Goal: Find specific page/section: Find specific page/section

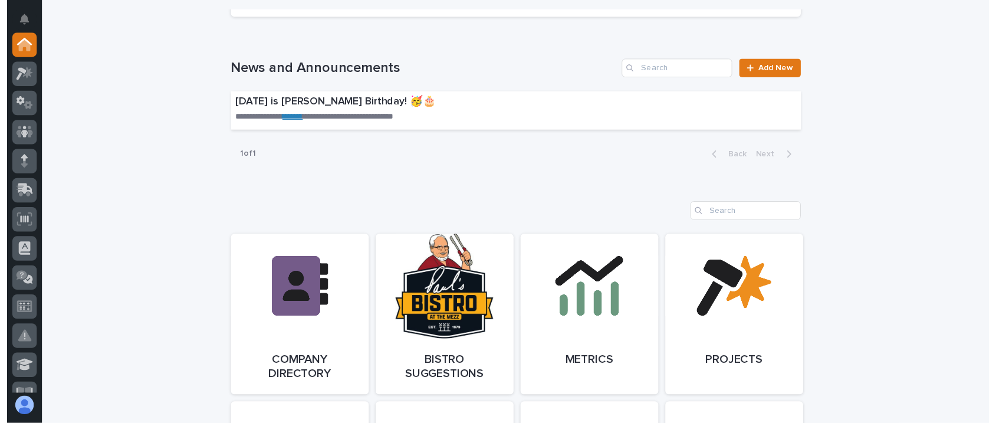
scroll to position [865, 0]
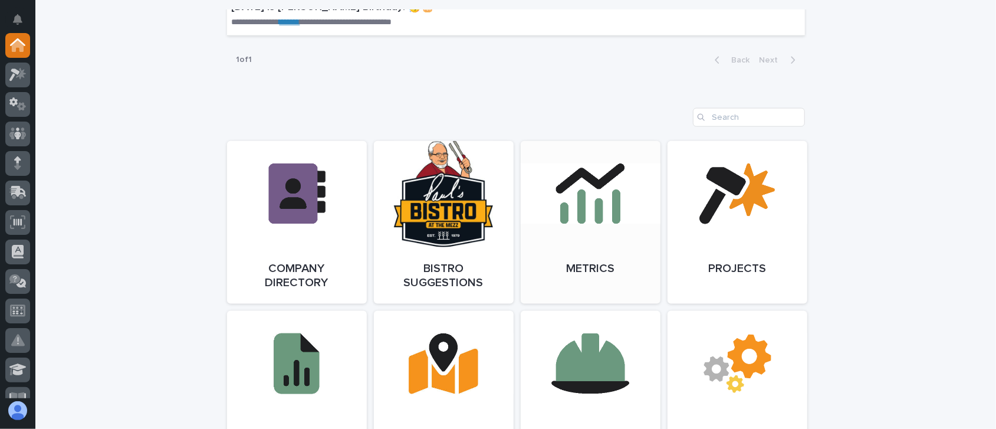
click at [591, 217] on link "Open Link" at bounding box center [591, 222] width 140 height 163
click at [611, 221] on link "Open Link" at bounding box center [591, 222] width 140 height 163
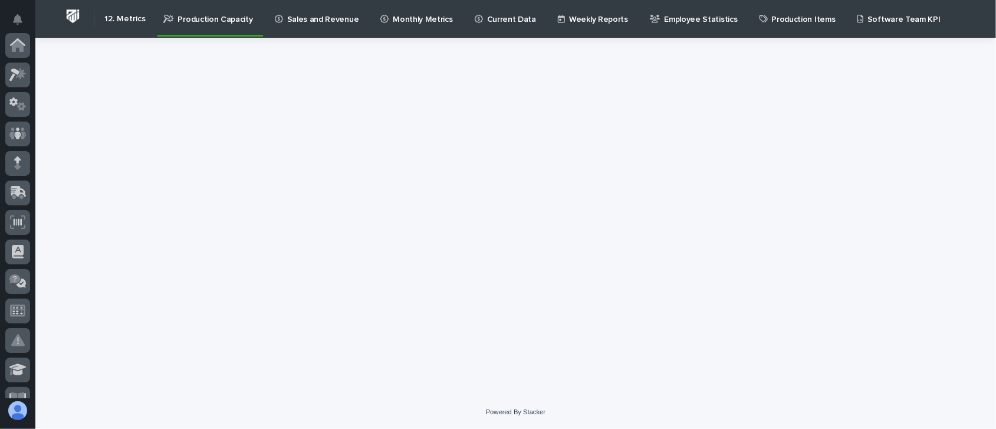
scroll to position [383, 0]
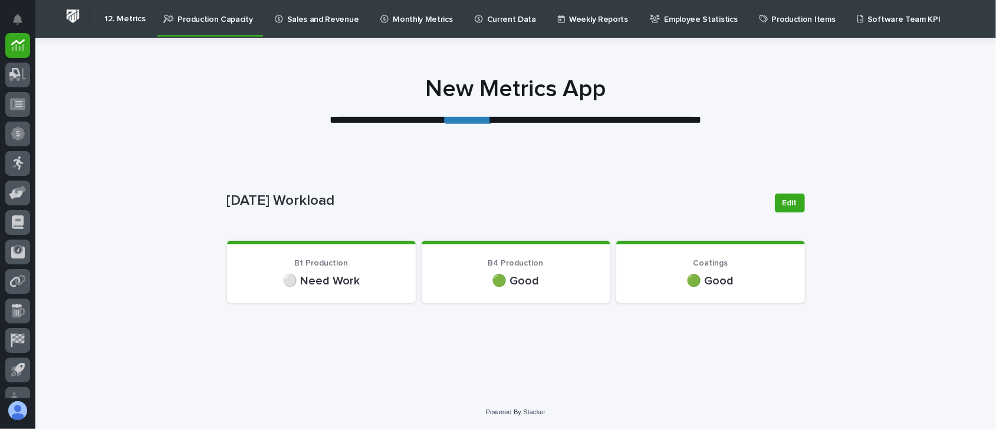
click at [309, 19] on p "Sales and Revenue" at bounding box center [323, 12] width 72 height 25
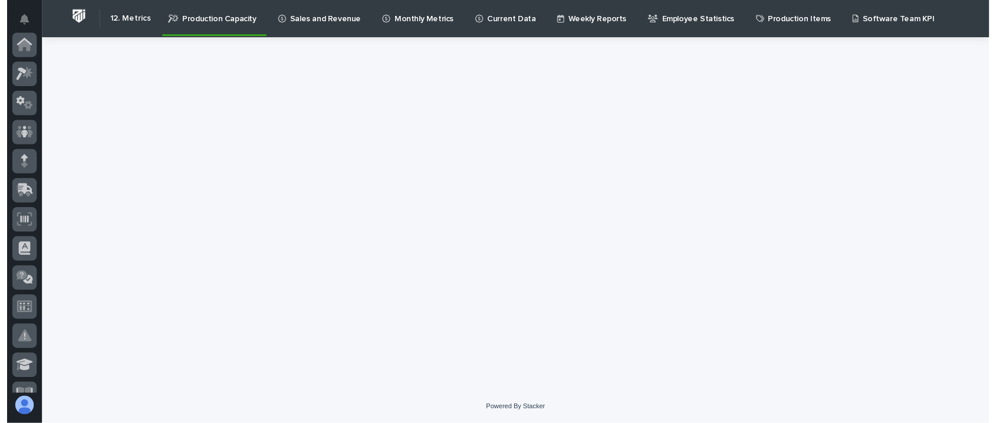
scroll to position [383, 0]
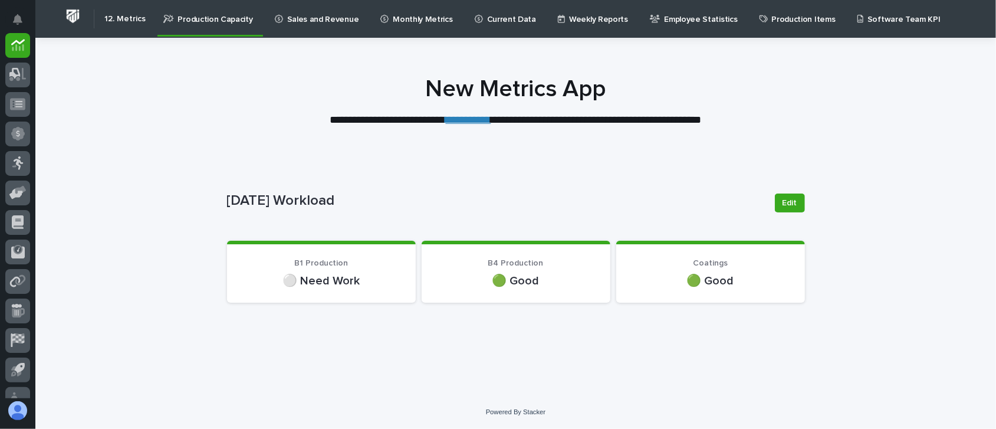
click at [479, 120] on link "**********" at bounding box center [468, 119] width 45 height 11
